Goal: Navigation & Orientation: Find specific page/section

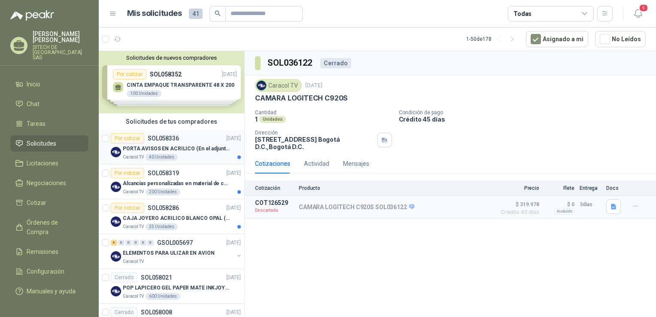
click at [162, 147] on p "PORTA AVISOS EN ACRILICO (En el adjunto mas informacion)" at bounding box center [176, 149] width 107 height 8
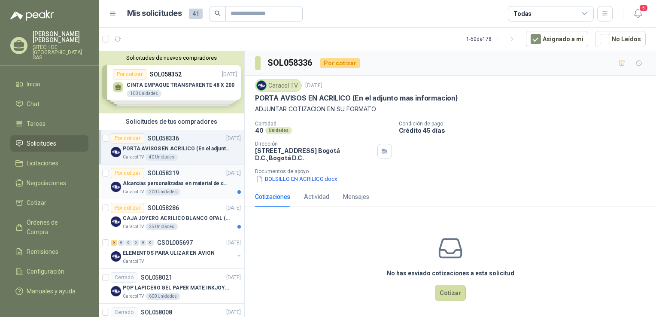
click at [138, 178] on div "Alcancías personalizadas en material de cerámica (VER ADJUNTO)" at bounding box center [182, 183] width 118 height 10
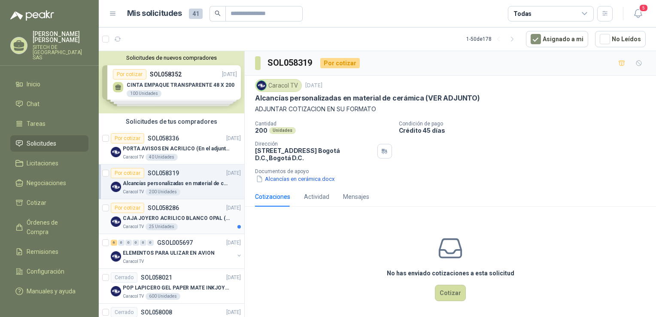
drag, startPoint x: 160, startPoint y: 168, endPoint x: 156, endPoint y: 221, distance: 53.3
click at [150, 209] on p "SOL058286" at bounding box center [163, 208] width 31 height 6
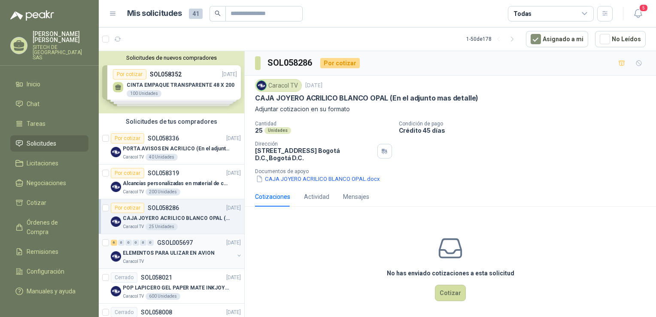
click at [189, 258] on div "Caracol TV" at bounding box center [178, 261] width 111 height 7
